Goal: Transaction & Acquisition: Purchase product/service

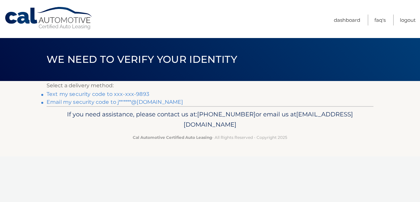
click at [134, 91] on link "Text my security code to xxx-xxx-9893" at bounding box center [98, 94] width 103 height 6
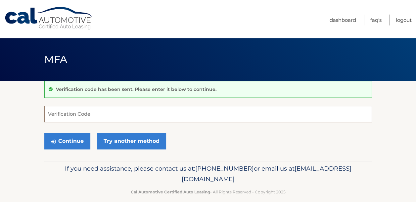
click at [74, 116] on input "Verification Code" at bounding box center [207, 114] width 327 height 17
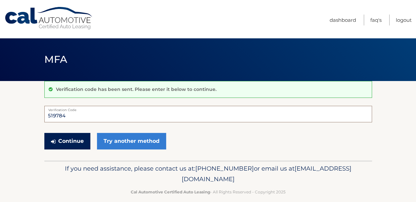
type input "519784"
click at [63, 140] on button "Continue" at bounding box center [67, 141] width 46 height 17
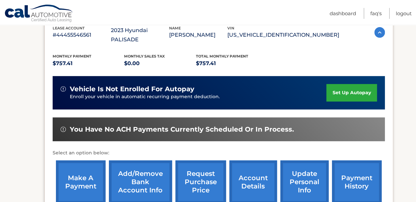
scroll to position [136, 0]
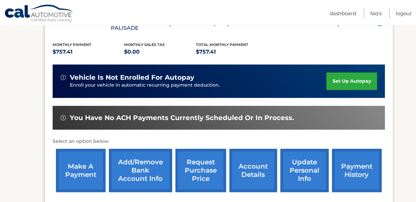
click at [85, 158] on link "make a payment" at bounding box center [81, 170] width 50 height 43
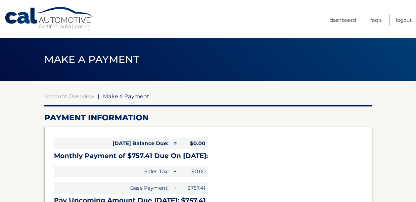
select select "ZGNlNTE0Y2UtOWYxNy00OGMyLTljNzMtYTRkZDE1MWNiODBj"
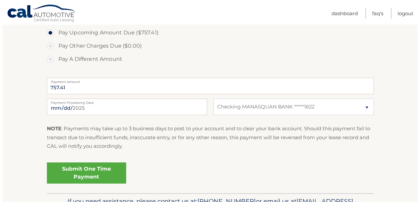
scroll to position [230, 0]
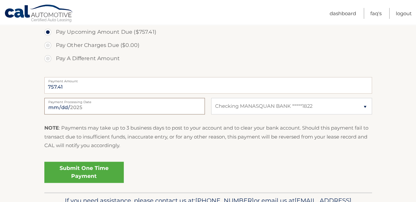
click at [99, 109] on input "[DATE]" at bounding box center [124, 106] width 160 height 17
type input "[DATE]"
click at [81, 172] on link "Submit One Time Payment" at bounding box center [83, 172] width 79 height 21
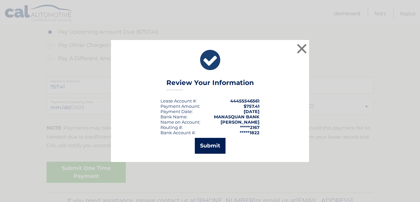
click at [209, 148] on button "Submit" at bounding box center [210, 146] width 31 height 16
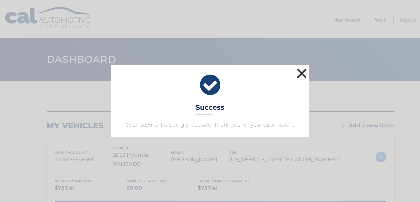
click at [304, 74] on button "×" at bounding box center [302, 73] width 13 height 13
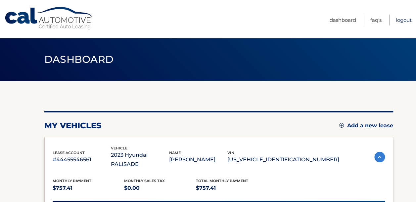
click at [403, 19] on link "Logout" at bounding box center [403, 20] width 16 height 11
